Goal: Transaction & Acquisition: Purchase product/service

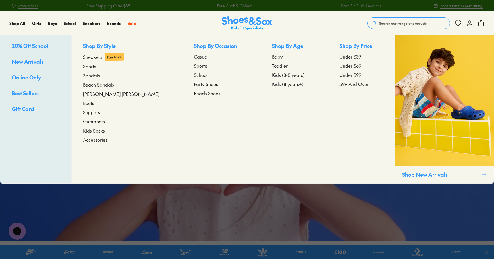
click at [272, 67] on span "Toddler" at bounding box center [280, 65] width 16 height 7
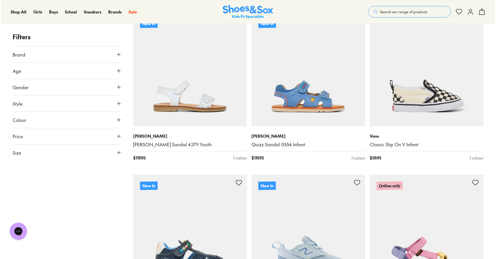
scroll to position [765, 0]
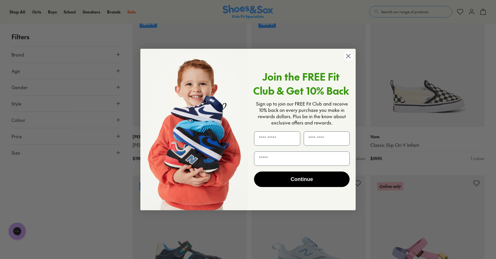
click at [350, 56] on circle "Close dialog" at bounding box center [348, 55] width 9 height 9
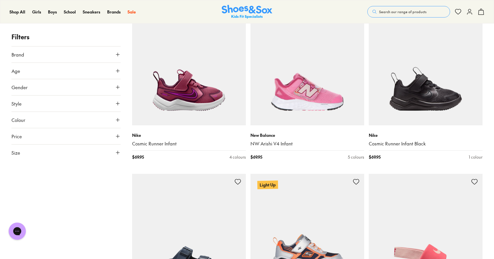
scroll to position [1419, 0]
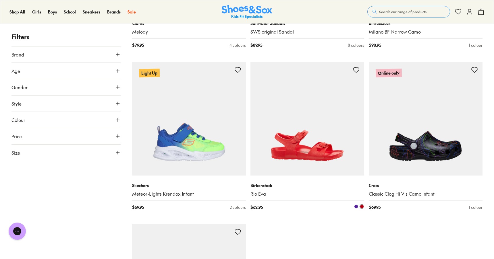
scroll to position [3324, 0]
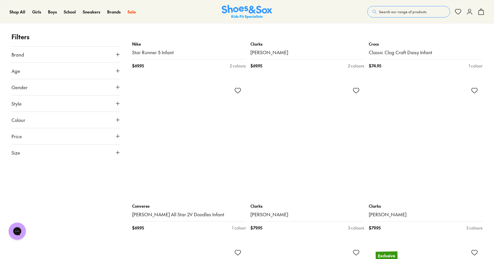
scroll to position [4967, 0]
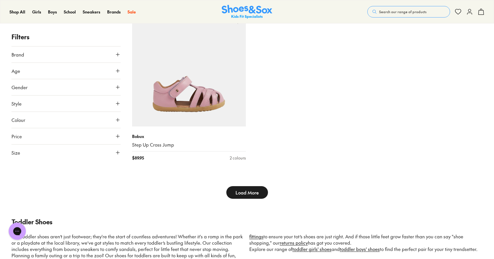
scroll to position [8757, 0]
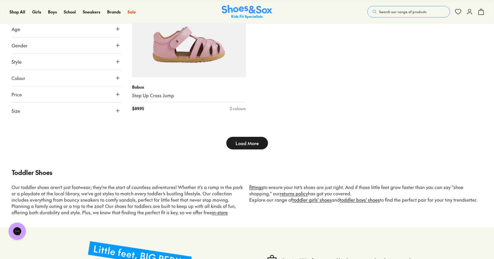
type input "***"
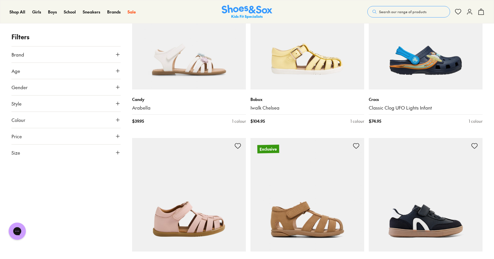
scroll to position [9757, 0]
